Goal: Information Seeking & Learning: Understand process/instructions

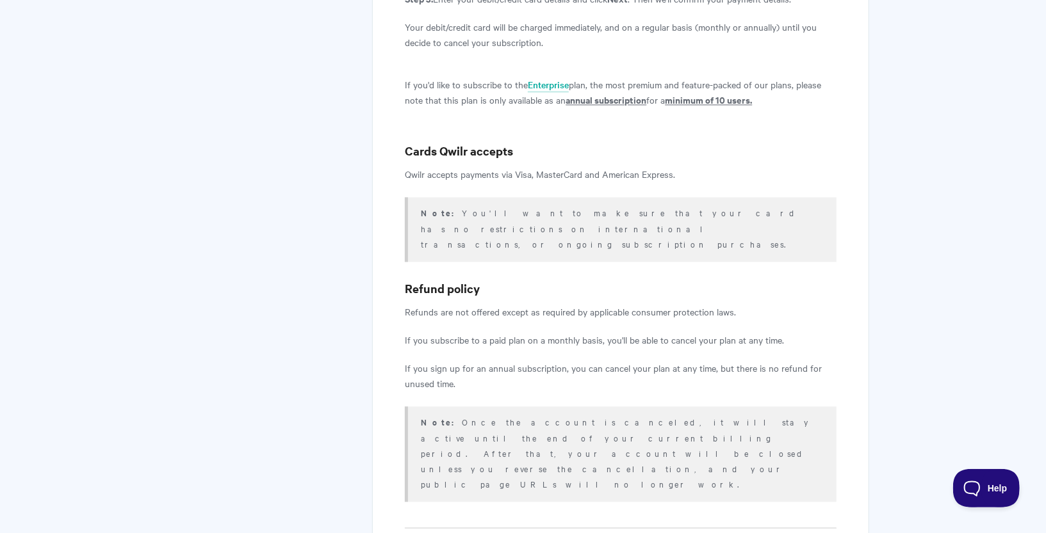
scroll to position [1743, 0]
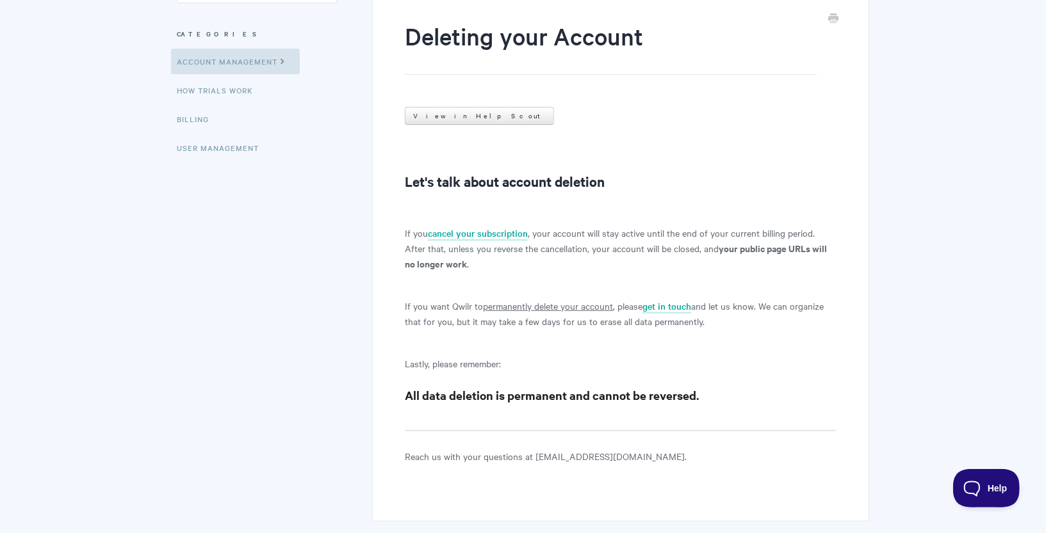
scroll to position [227, 0]
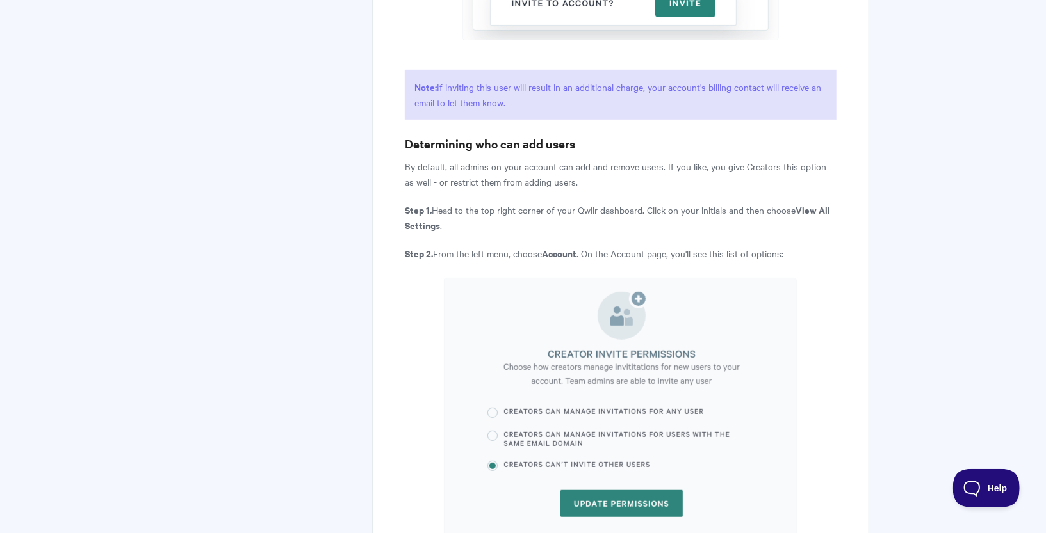
scroll to position [3748, 0]
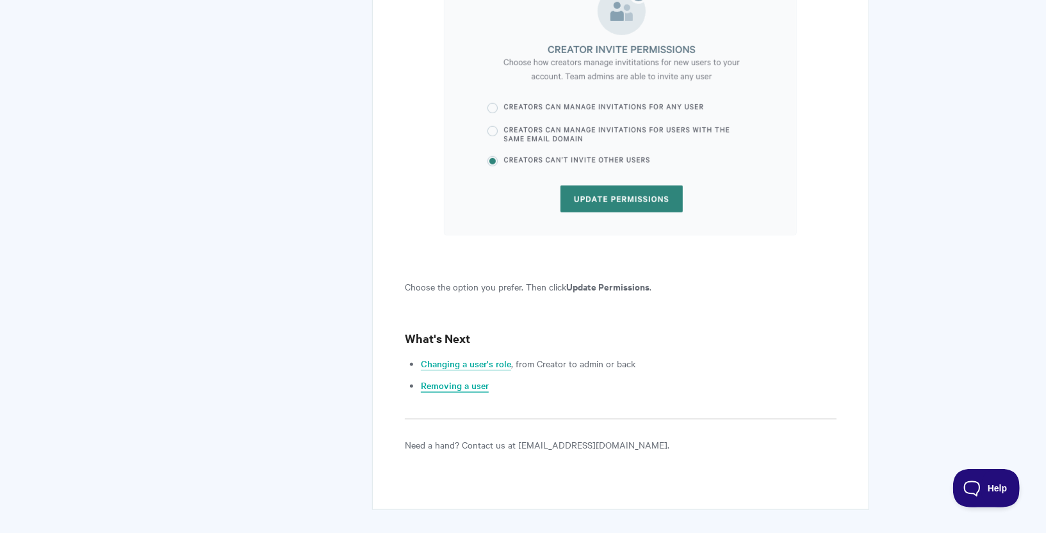
click at [457, 379] on link "Removing a user" at bounding box center [455, 386] width 68 height 14
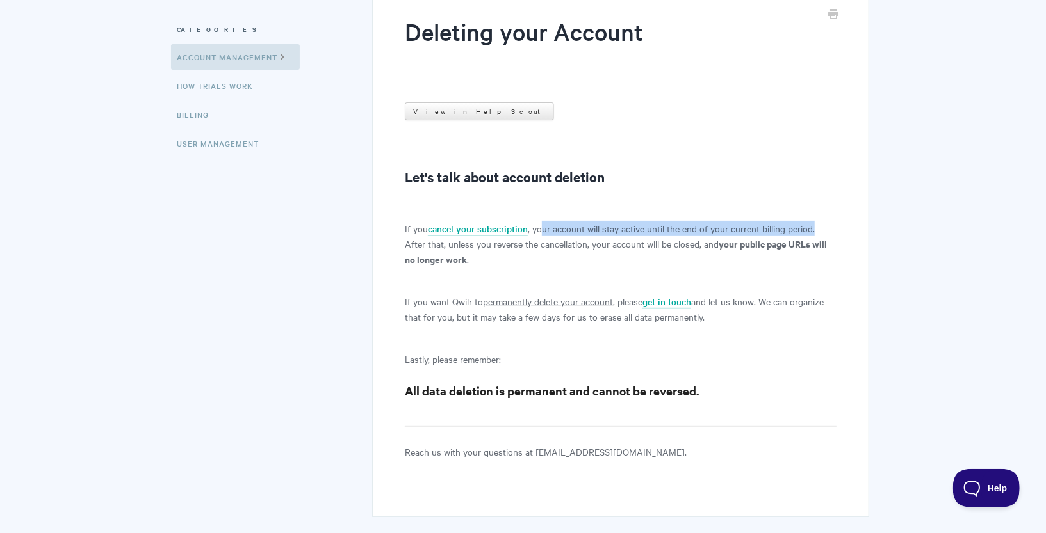
drag, startPoint x: 541, startPoint y: 229, endPoint x: 814, endPoint y: 223, distance: 272.8
click at [814, 223] on p "If you cancel your subscription , your account will stay active until the end o…" at bounding box center [620, 244] width 431 height 46
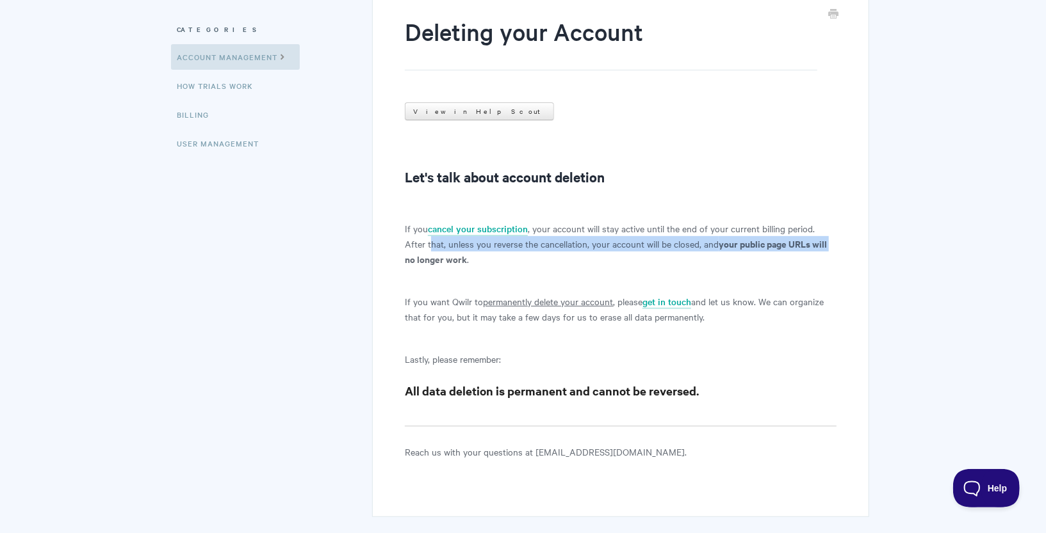
drag, startPoint x: 430, startPoint y: 246, endPoint x: 829, endPoint y: 250, distance: 399.6
click at [829, 250] on p "If you cancel your subscription , your account will stay active until the end o…" at bounding box center [620, 244] width 431 height 46
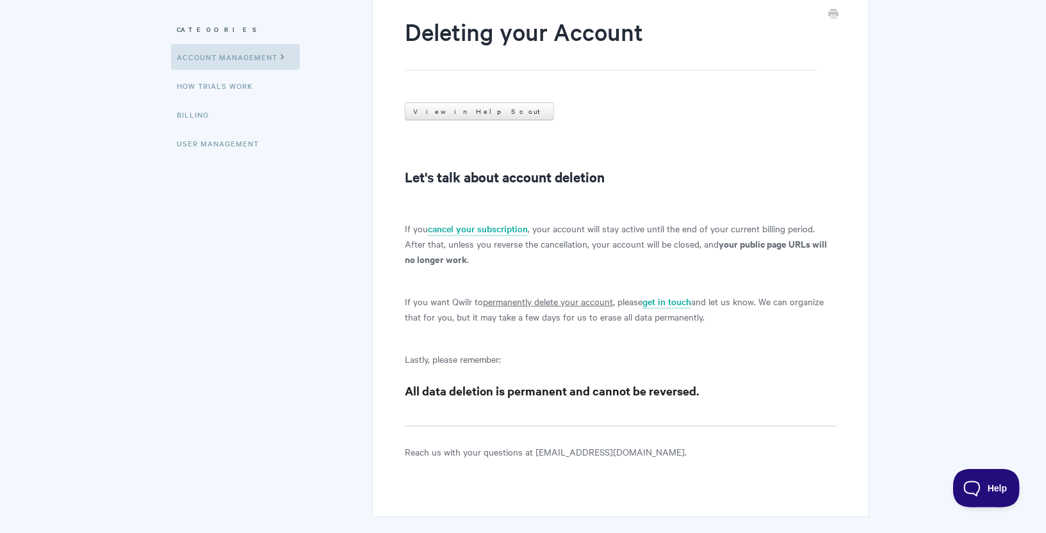
drag, startPoint x: 406, startPoint y: 300, endPoint x: 440, endPoint y: 300, distance: 33.9
click at [440, 300] on p "If you want Qwilr to permanently delete your account , please get in touch and …" at bounding box center [620, 309] width 431 height 31
click at [472, 227] on link "cancel your subscription" at bounding box center [478, 229] width 100 height 14
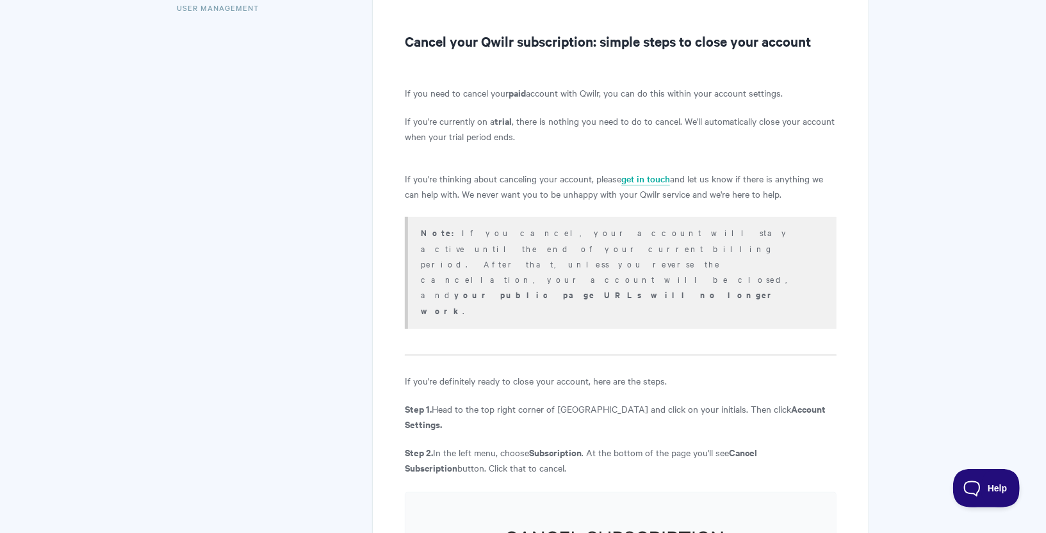
scroll to position [288, 0]
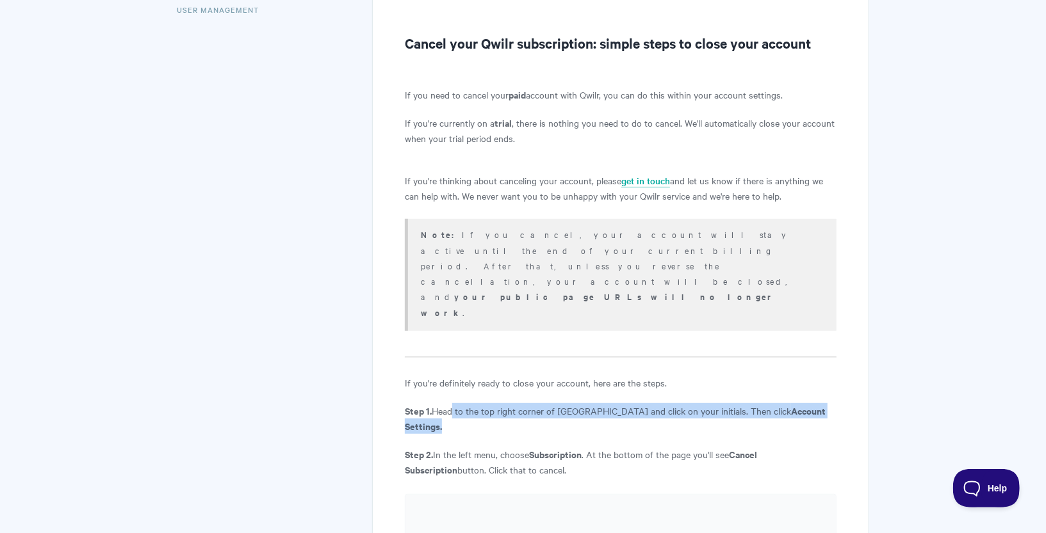
drag, startPoint x: 451, startPoint y: 346, endPoint x: 797, endPoint y: 343, distance: 345.8
click at [797, 403] on p "Step 1. Head to the top right corner of Qwilr and click on your initials. Then …" at bounding box center [620, 418] width 431 height 31
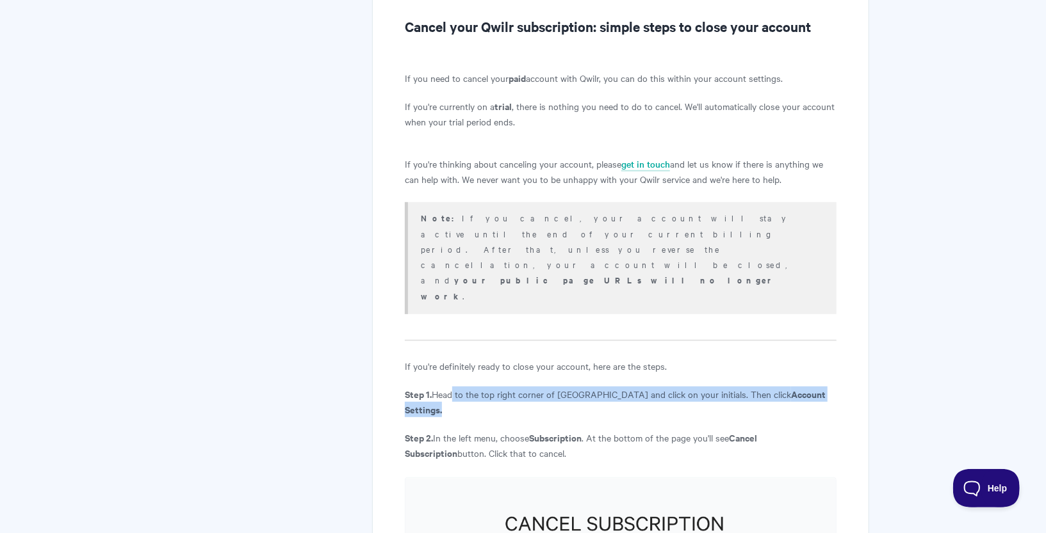
scroll to position [248, 0]
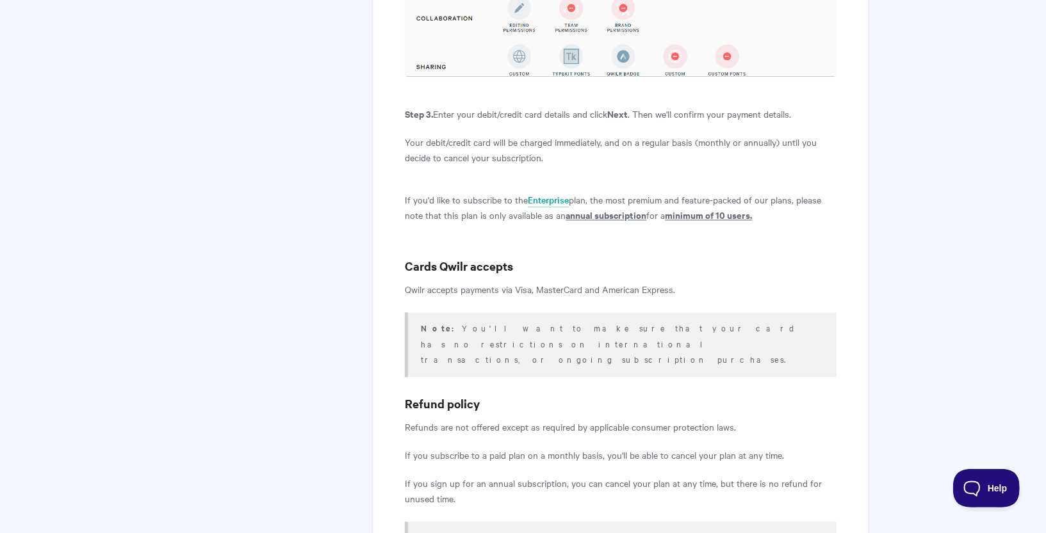
scroll to position [1743, 0]
